Goal: Information Seeking & Learning: Learn about a topic

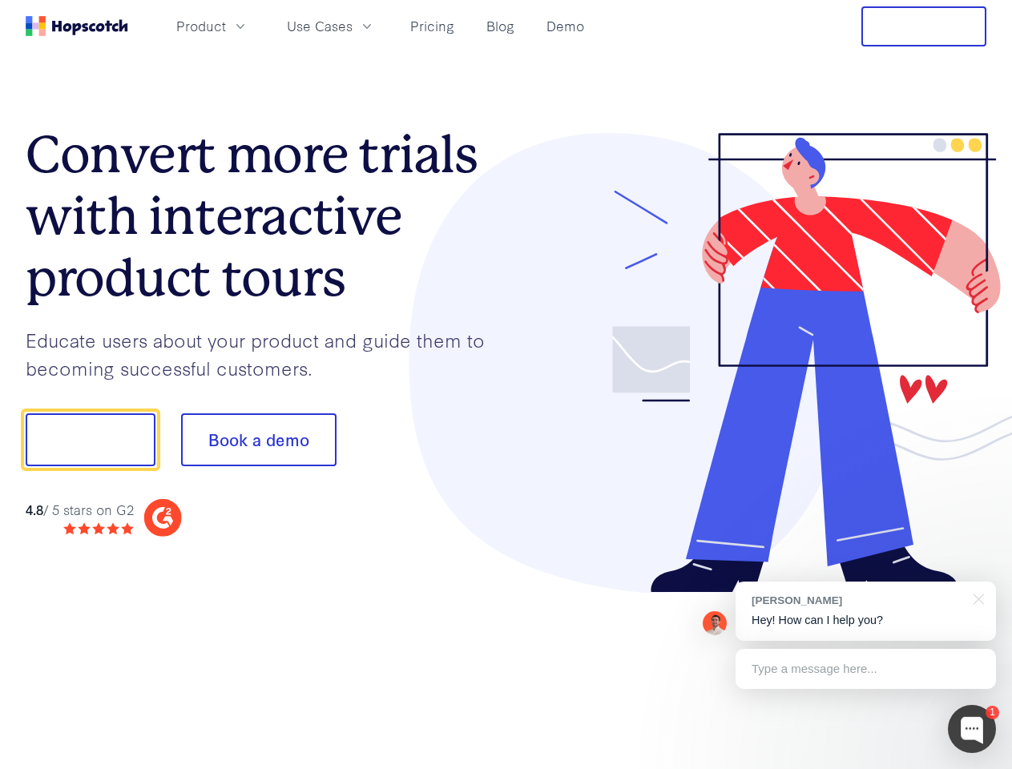
click at [506, 384] on div at bounding box center [746, 363] width 481 height 461
click at [226, 26] on span "Product" at bounding box center [201, 26] width 50 height 20
click at [352, 26] on span "Use Cases" at bounding box center [320, 26] width 66 height 20
click at [923, 26] on button "Free Trial" at bounding box center [923, 26] width 125 height 40
click at [90, 440] on button "Show me!" at bounding box center [91, 439] width 130 height 53
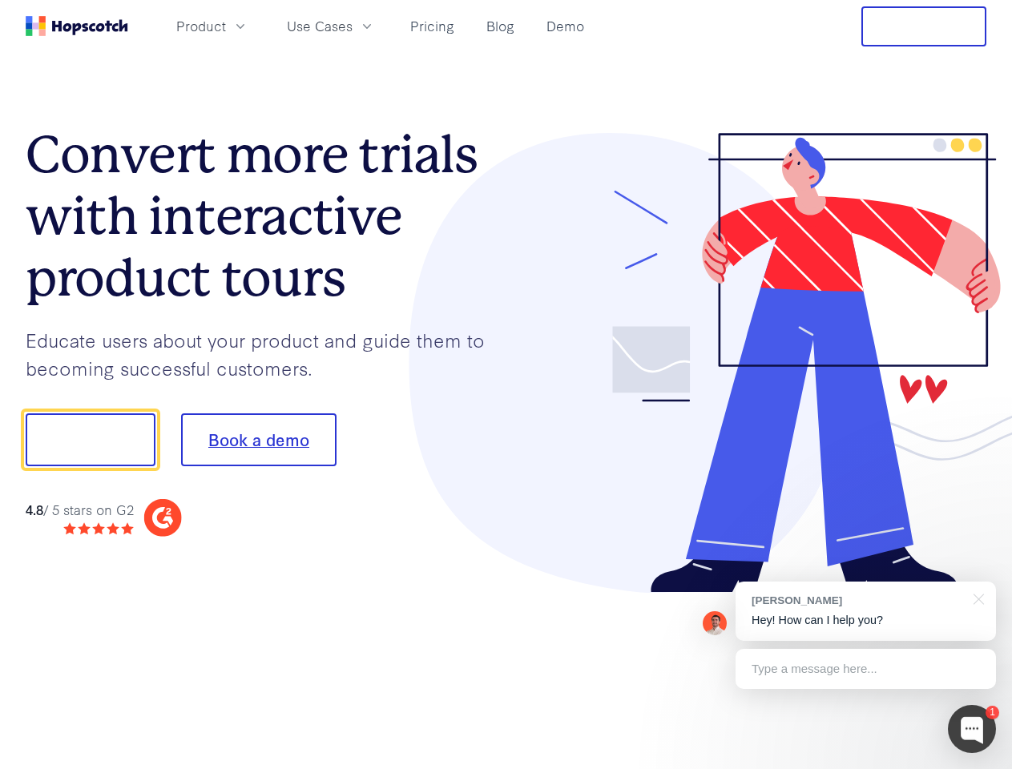
click at [258, 440] on button "Book a demo" at bounding box center [258, 439] width 155 height 53
click at [972, 729] on div at bounding box center [971, 729] width 48 height 48
click at [865, 611] on div "[PERSON_NAME] Hey! How can I help you?" at bounding box center [865, 610] width 260 height 59
click at [976, 597] on div at bounding box center [845, 438] width 300 height 534
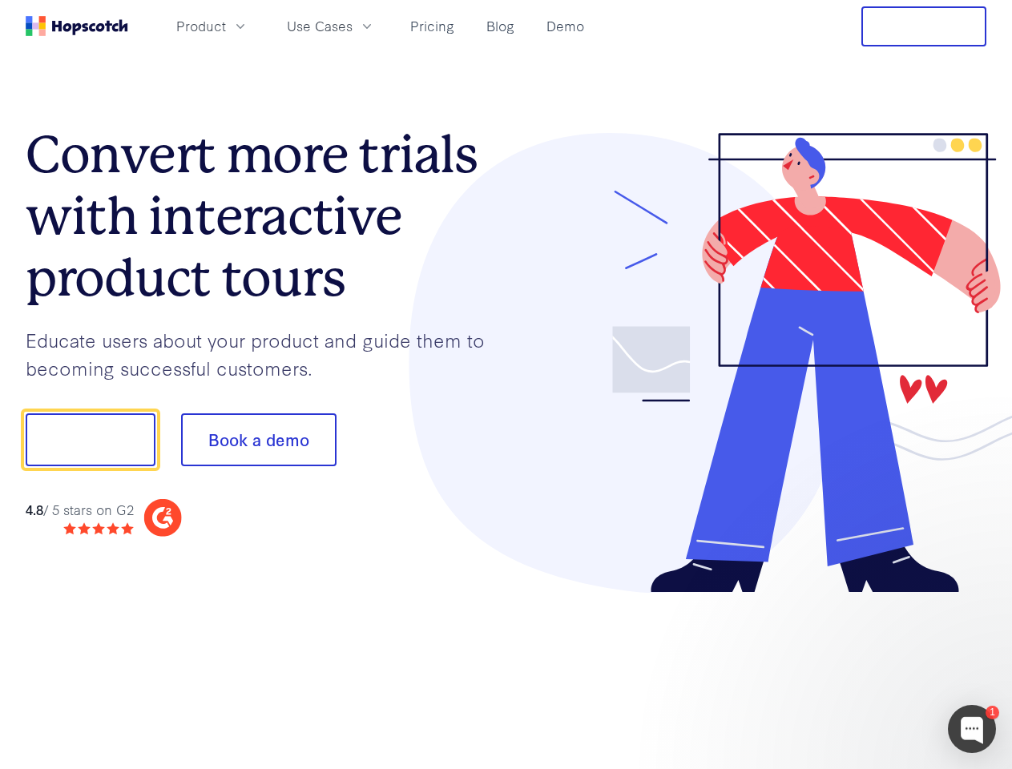
click at [865, 669] on div at bounding box center [845, 438] width 300 height 534
